Goal: Find specific page/section: Find specific page/section

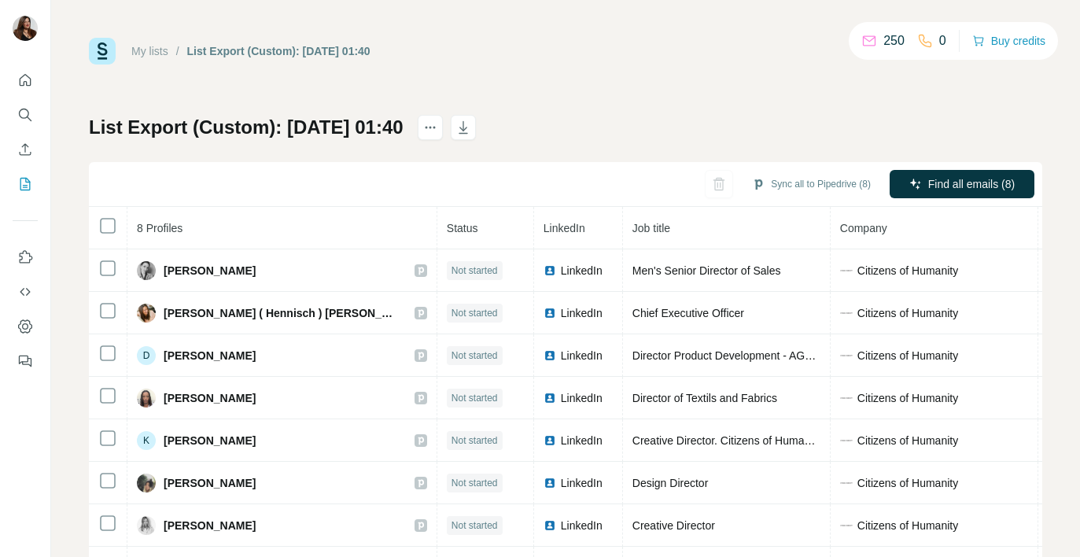
scroll to position [70, 0]
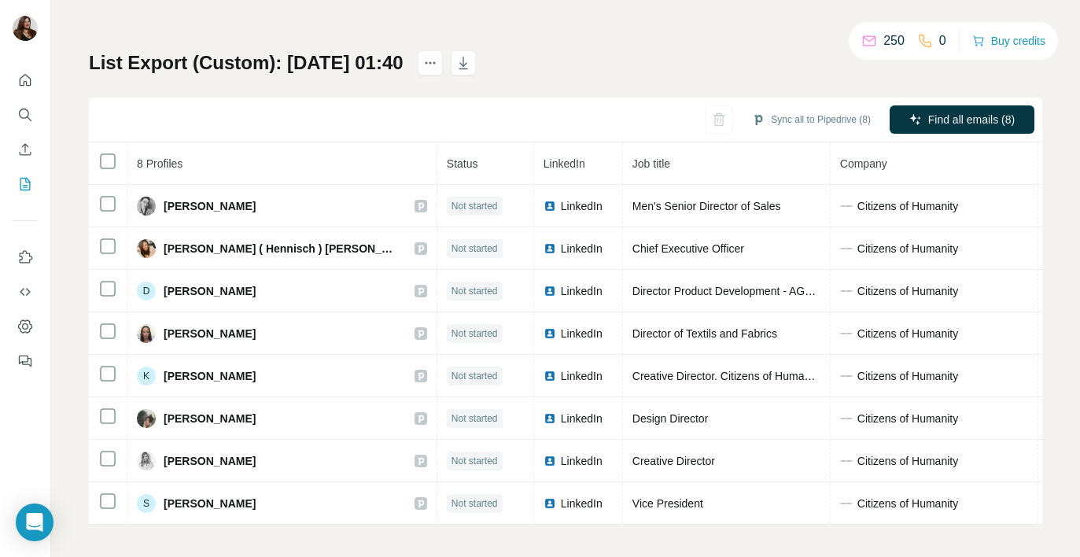
scroll to position [70, 0]
